Goal: Task Accomplishment & Management: Complete application form

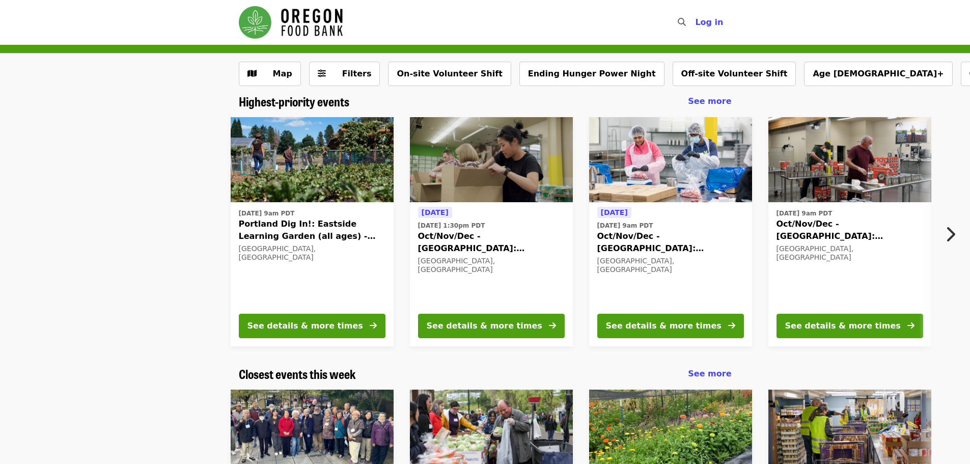
click at [264, 19] on img "Main navigation" at bounding box center [291, 22] width 104 height 33
click at [259, 2] on nav "Skip to content ​ Log in" at bounding box center [485, 22] width 509 height 45
click at [263, 15] on img "Main navigation" at bounding box center [291, 22] width 104 height 33
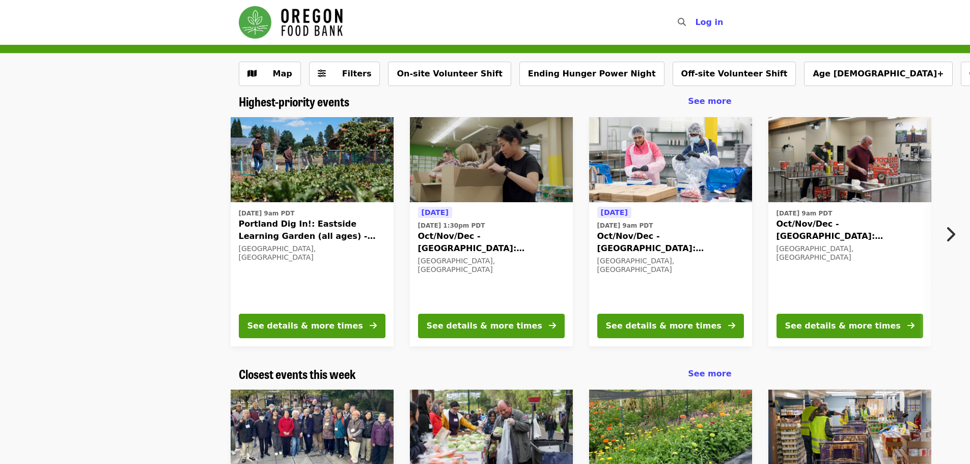
click at [263, 15] on img "Main navigation" at bounding box center [291, 22] width 104 height 33
click at [283, 17] on img "Main navigation" at bounding box center [291, 22] width 104 height 33
click at [305, 17] on img "Main navigation" at bounding box center [291, 22] width 104 height 33
click at [718, 21] on span "Log in" at bounding box center [709, 22] width 28 height 10
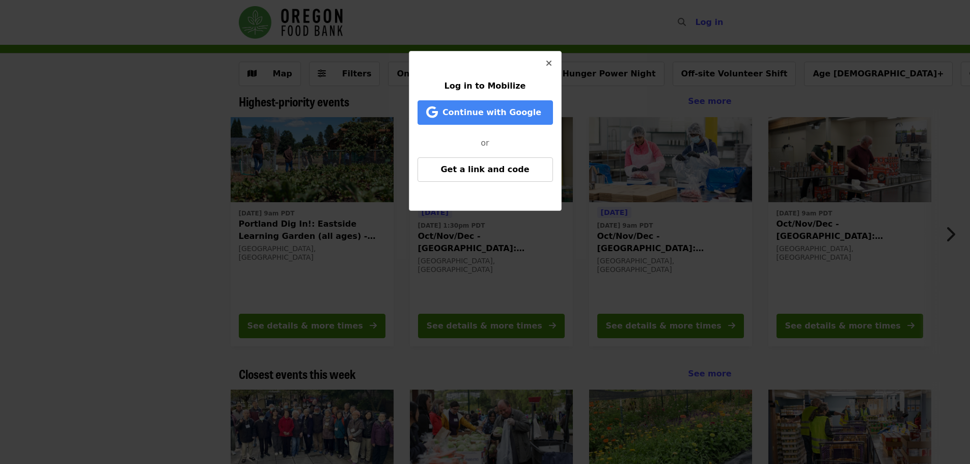
click at [604, 103] on div "Log in to Mobilize Continue with Google or Get a link and code" at bounding box center [485, 232] width 970 height 464
